Goal: Information Seeking & Learning: Learn about a topic

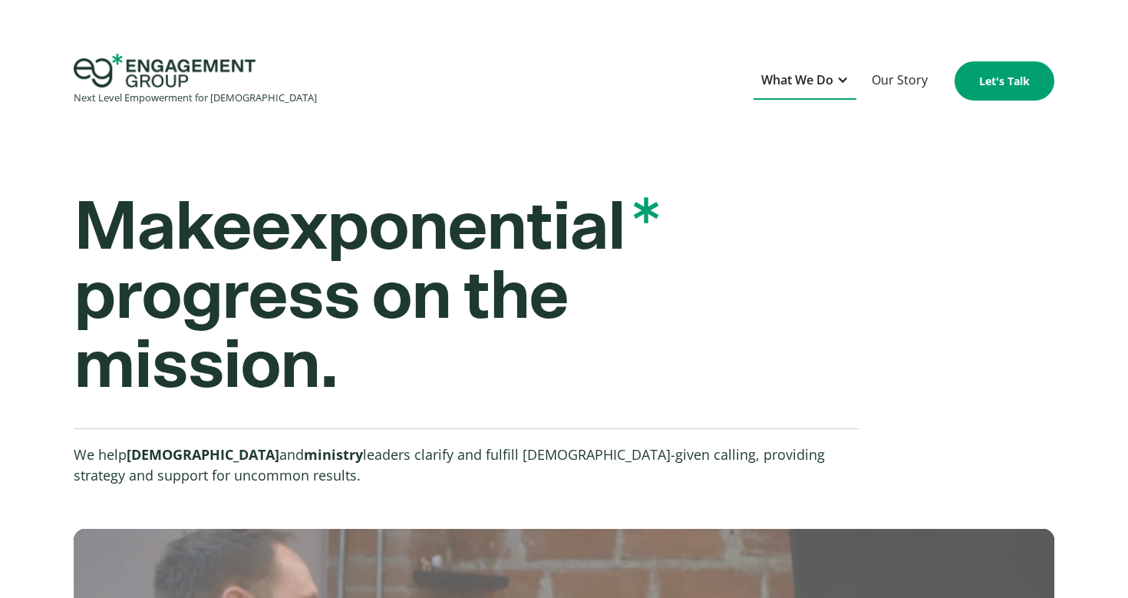
click at [836, 84] on div "What We Do" at bounding box center [805, 81] width 103 height 38
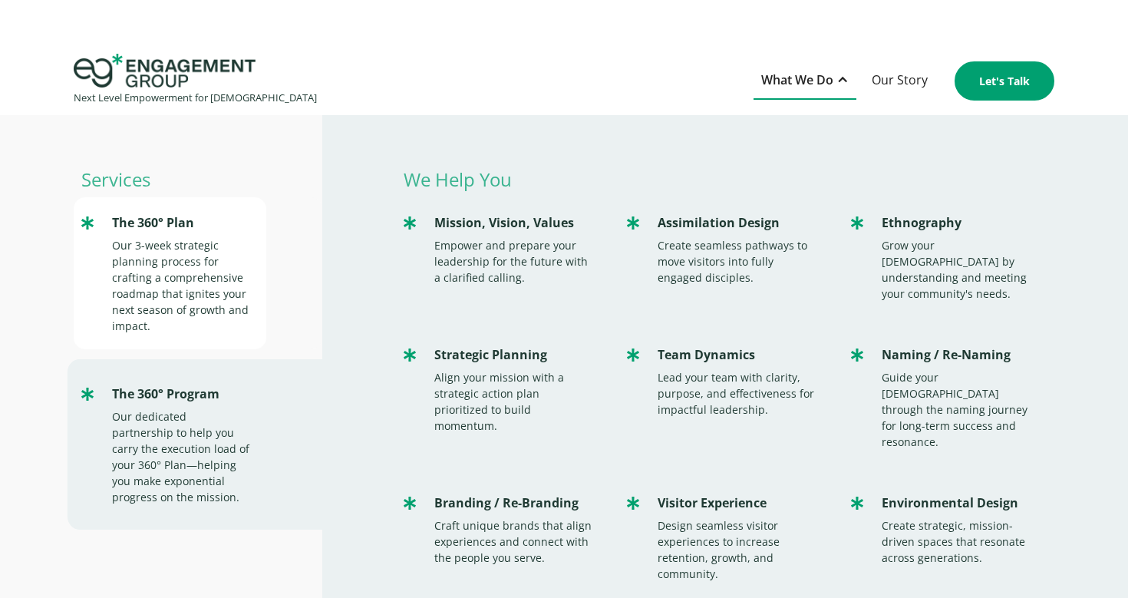
click at [174, 254] on div "Our 3-week strategic planning process for crafting a comprehensive roadmap that…" at bounding box center [181, 285] width 139 height 97
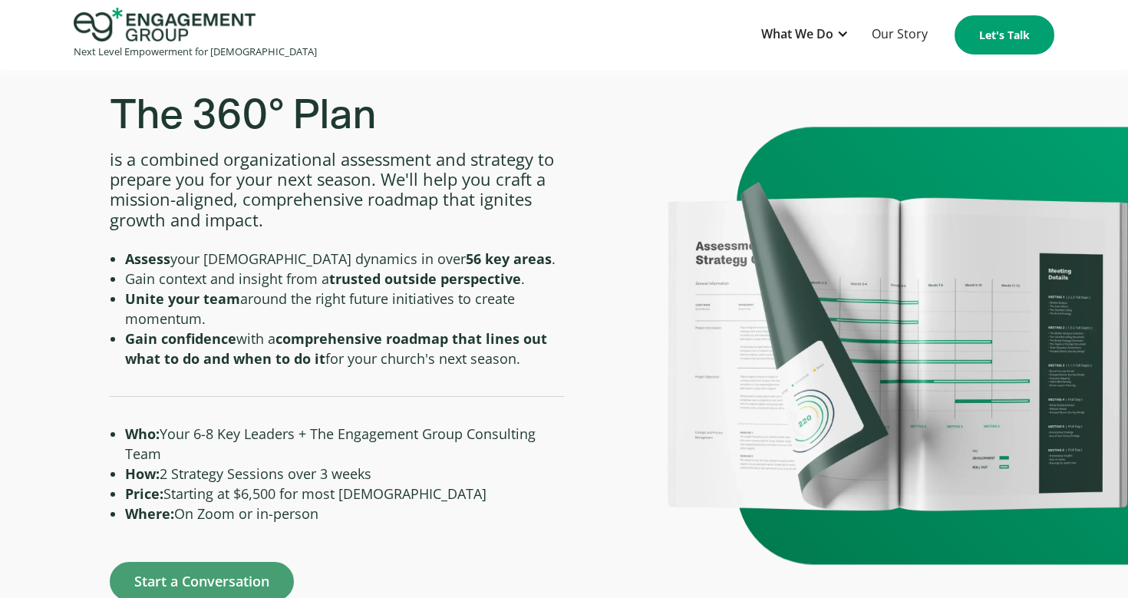
scroll to position [668, 0]
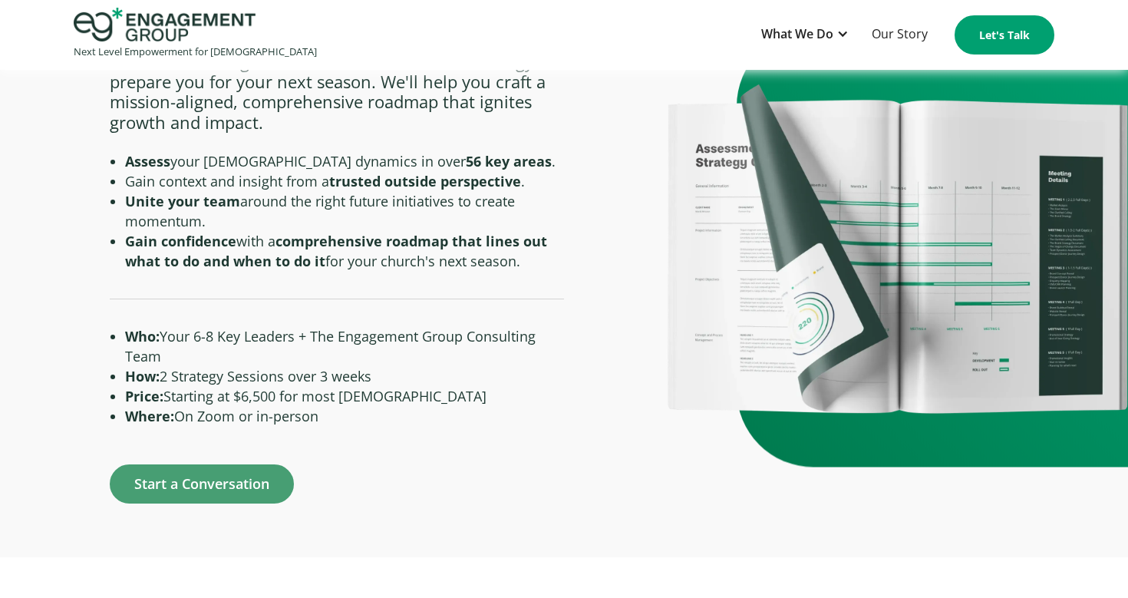
click at [382, 397] on li "Price: Starting at $6,500 for most [DEMOGRAPHIC_DATA]" at bounding box center [344, 396] width 439 height 20
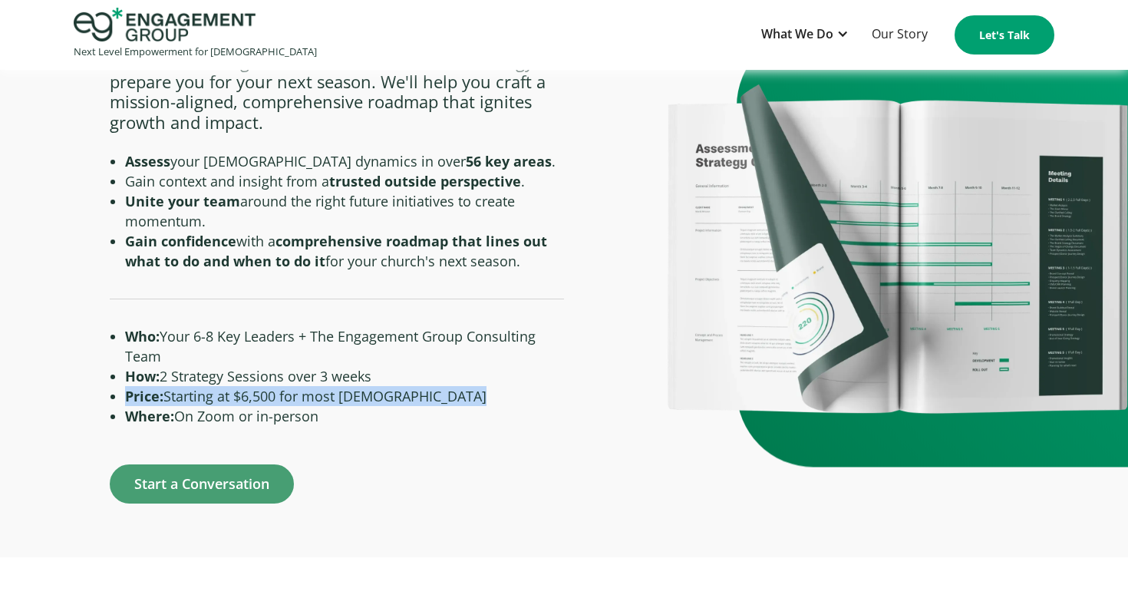
click at [382, 397] on li "Price: Starting at $6,500 for most [DEMOGRAPHIC_DATA]" at bounding box center [344, 396] width 439 height 20
copy li "Price: Starting at $6,500 for most [DEMOGRAPHIC_DATA]"
